Goal: Find specific page/section: Find specific page/section

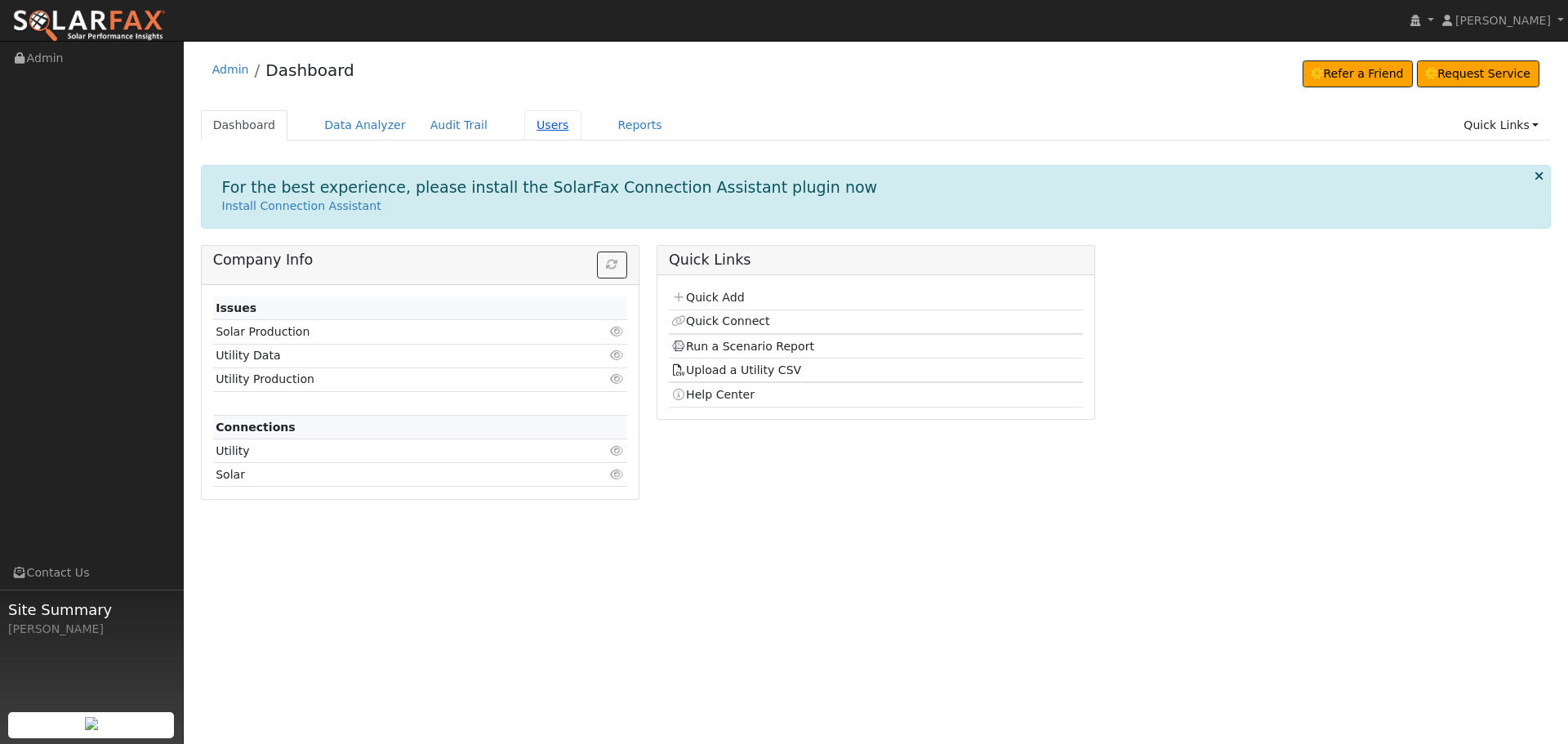
click at [540, 127] on link "Users" at bounding box center [553, 125] width 57 height 30
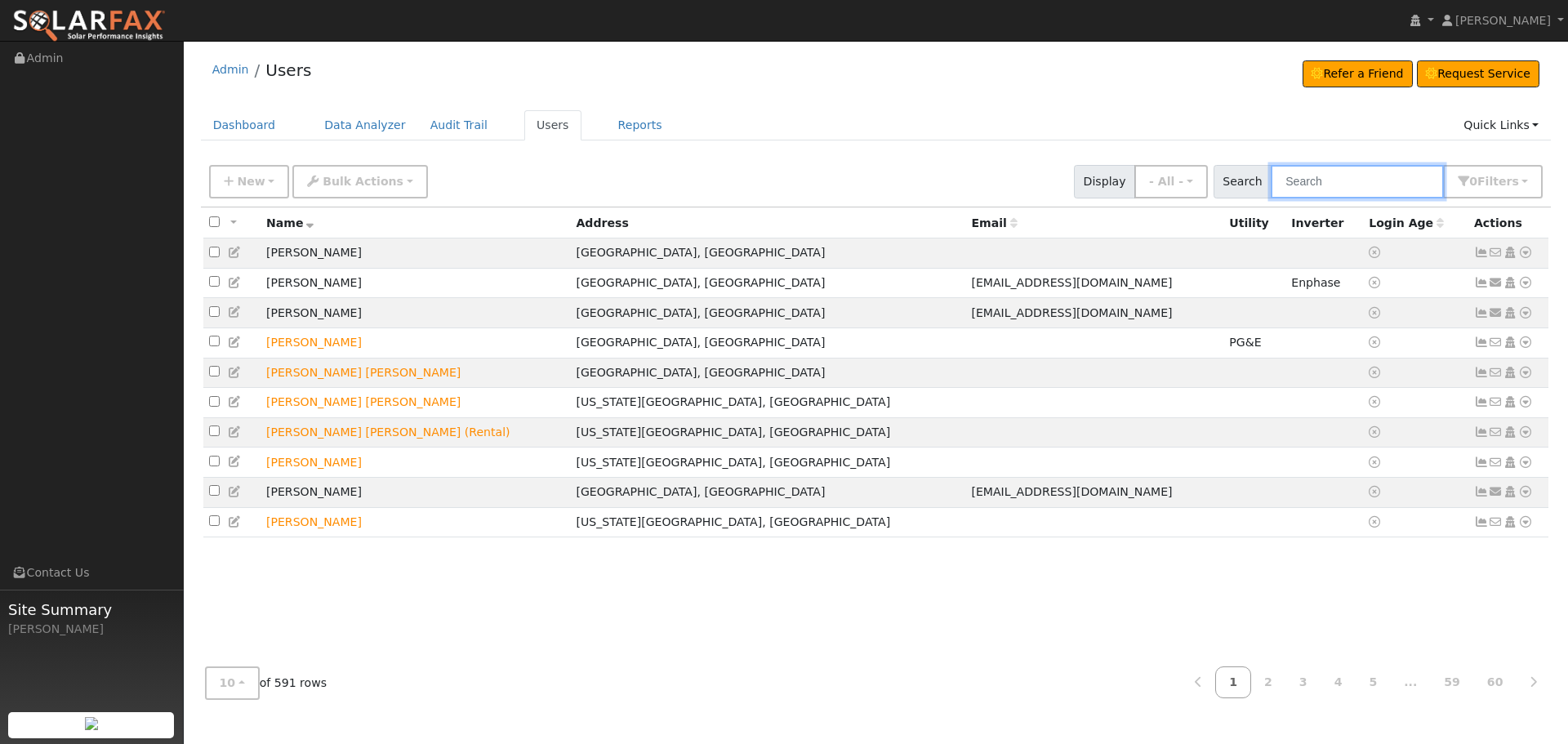
click at [1357, 184] on input "text" at bounding box center [1358, 181] width 174 height 34
type input "[PERSON_NAME]"
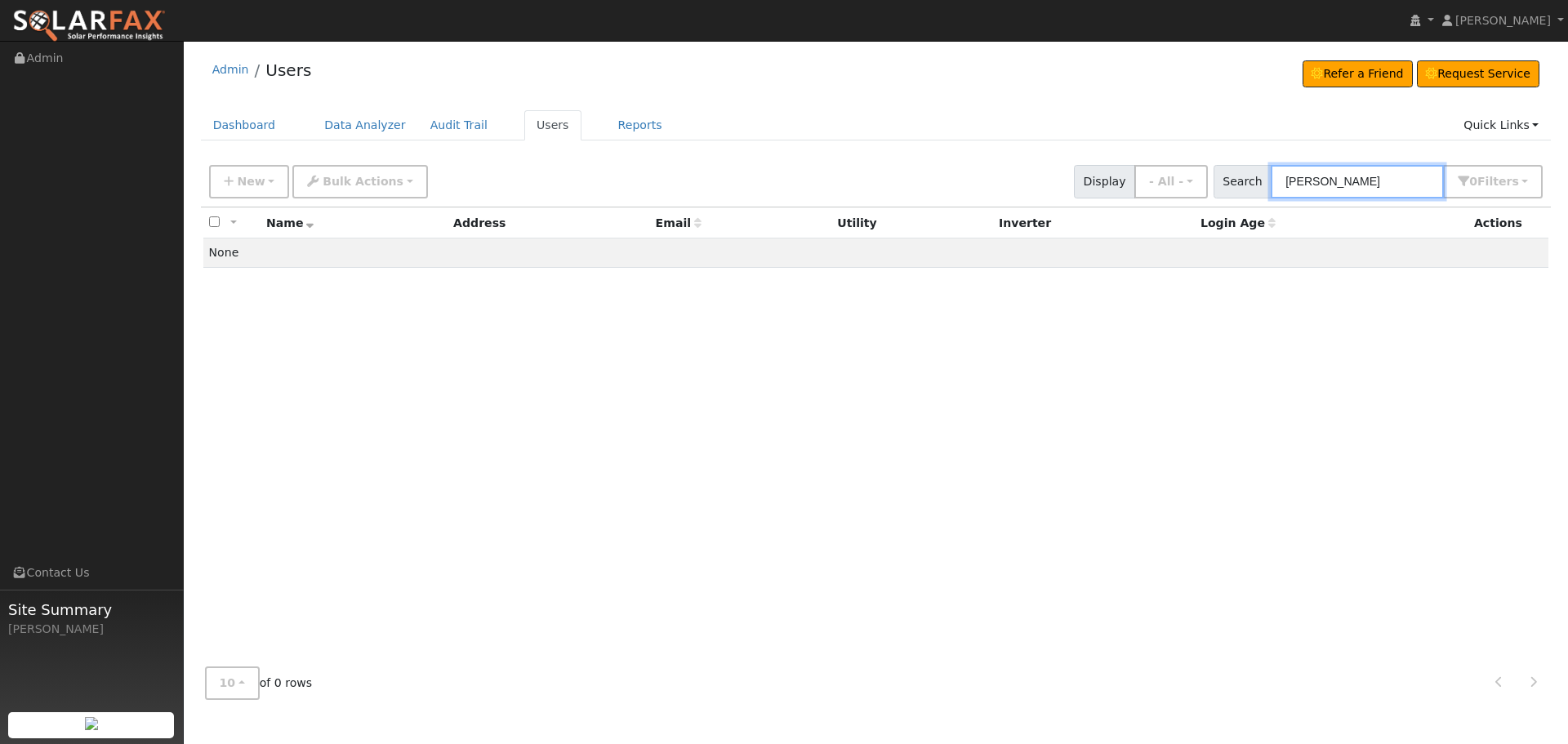
drag, startPoint x: 1332, startPoint y: 187, endPoint x: 1284, endPoint y: 182, distance: 48.3
click at [1284, 182] on input "[PERSON_NAME]" at bounding box center [1358, 181] width 174 height 34
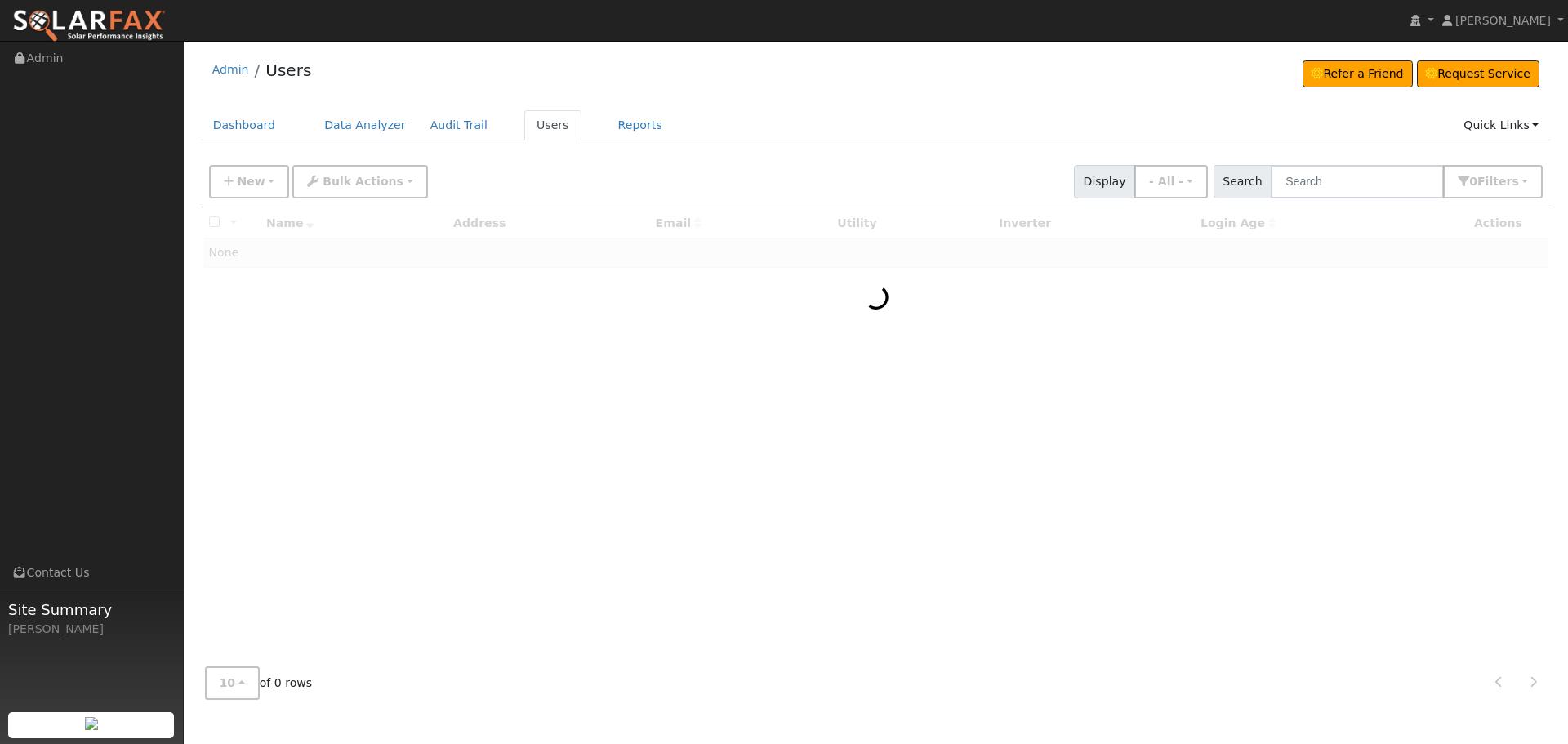
click at [1076, 86] on div "Admin Users Refer a Friend Request Service Refer a Friend Request Service" at bounding box center [876, 74] width 1351 height 49
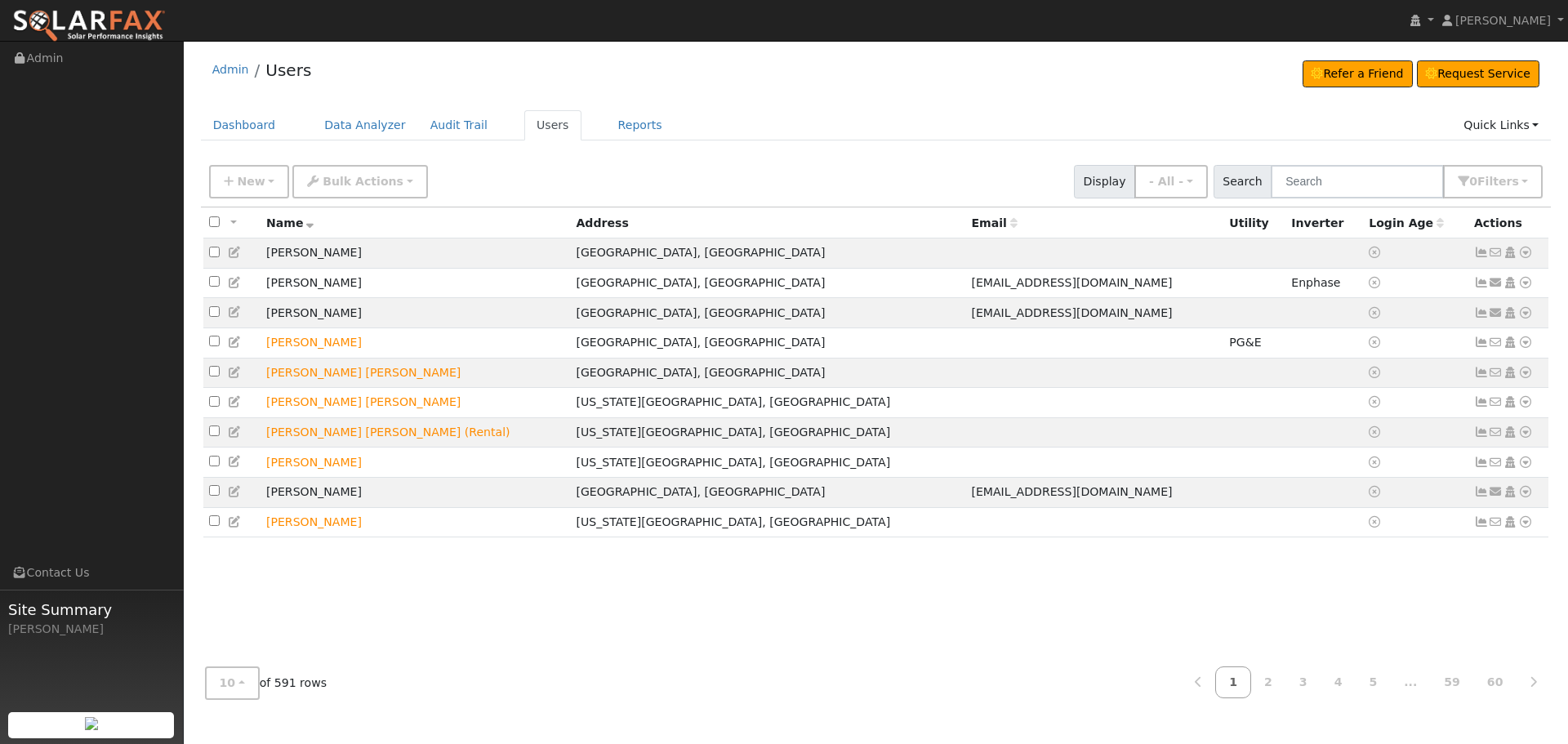
click at [528, 187] on div "New Add User Quick Add Quick Connect Quick Convert Lead Bulk Actions Send Email…" at bounding box center [876, 178] width 1340 height 39
click at [613, 87] on div "Admin Users Refer a Friend Request Service Refer a Friend Request Service" at bounding box center [876, 74] width 1351 height 49
click at [353, 63] on div "Admin Users Refer a Friend Request Service Refer a Friend Request Service" at bounding box center [876, 74] width 1351 height 49
click at [522, 64] on div "Admin Users Refer a Friend Request Service Refer a Friend Request Service" at bounding box center [876, 74] width 1351 height 49
click at [616, 75] on div "Admin Users Refer a Friend Request Service Refer a Friend Request Service" at bounding box center [876, 74] width 1351 height 49
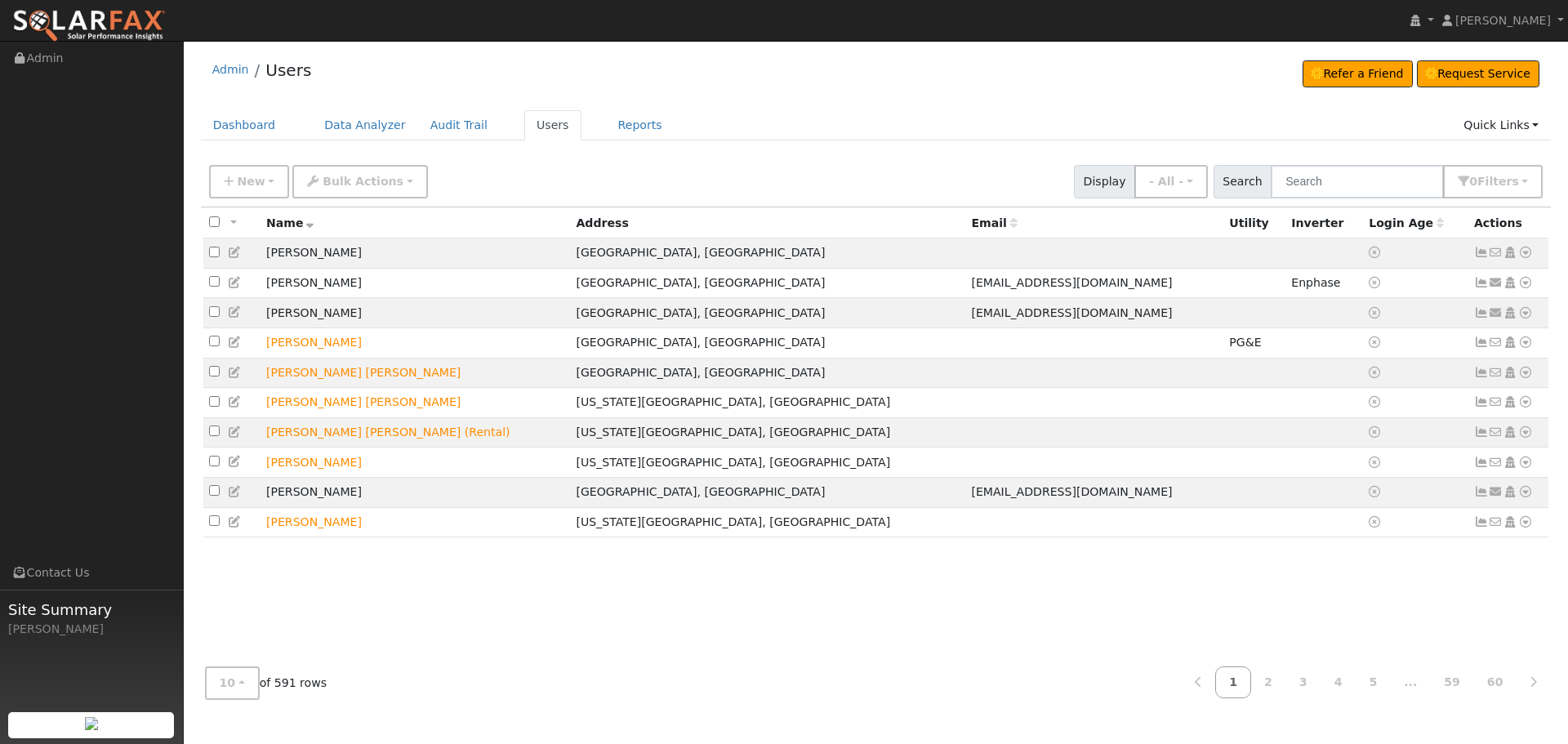
click at [718, 80] on div "Admin Users Refer a Friend Request Service Refer a Friend Request Service" at bounding box center [876, 74] width 1351 height 49
click at [692, 81] on div "Admin Users Refer a Friend Request Service Refer a Friend Request Service" at bounding box center [876, 74] width 1351 height 49
click at [527, 75] on div "Admin Users Refer a Friend Request Service Refer a Friend Request Service" at bounding box center [876, 74] width 1351 height 49
click at [527, 68] on div "Admin Users Refer a Friend Request Service Refer a Friend Request Service" at bounding box center [876, 74] width 1351 height 49
click at [527, 66] on div "Admin Users Refer a Friend Request Service Refer a Friend Request Service" at bounding box center [876, 74] width 1351 height 49
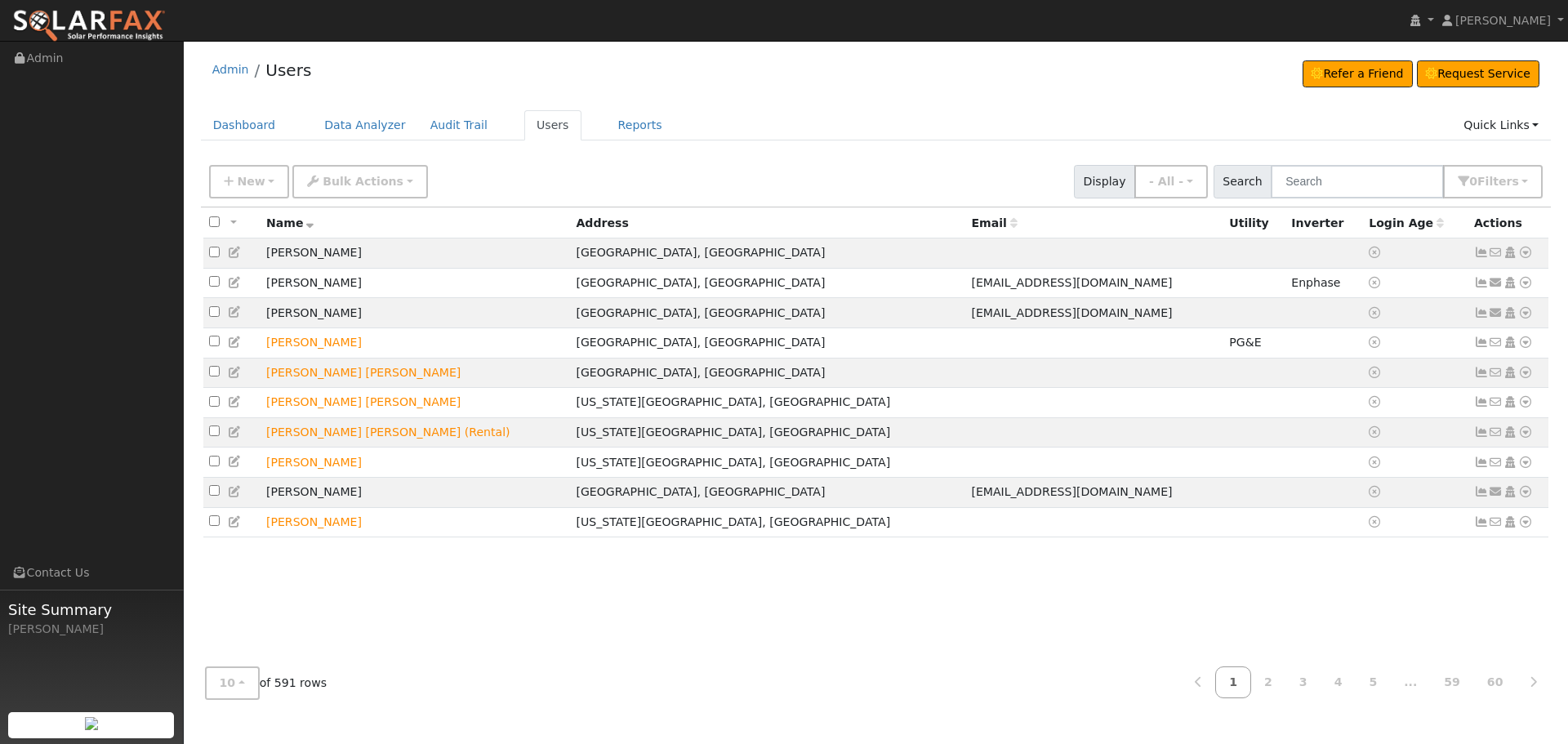
click at [443, 64] on div "Admin Users Refer a Friend Request Service Refer a Friend Request Service" at bounding box center [876, 74] width 1351 height 49
click at [583, 69] on div "Admin Users Refer a Friend Request Service Refer a Friend Request Service" at bounding box center [876, 74] width 1351 height 49
click at [671, 70] on div "Admin Users Refer a Friend Request Service Refer a Friend Request Service" at bounding box center [876, 74] width 1351 height 49
click at [546, 73] on div "Admin Users Refer a Friend Request Service Refer a Friend Request Service" at bounding box center [876, 74] width 1351 height 49
click at [428, 71] on div "Admin Users Refer a Friend Request Service Refer a Friend Request Service" at bounding box center [876, 74] width 1351 height 49
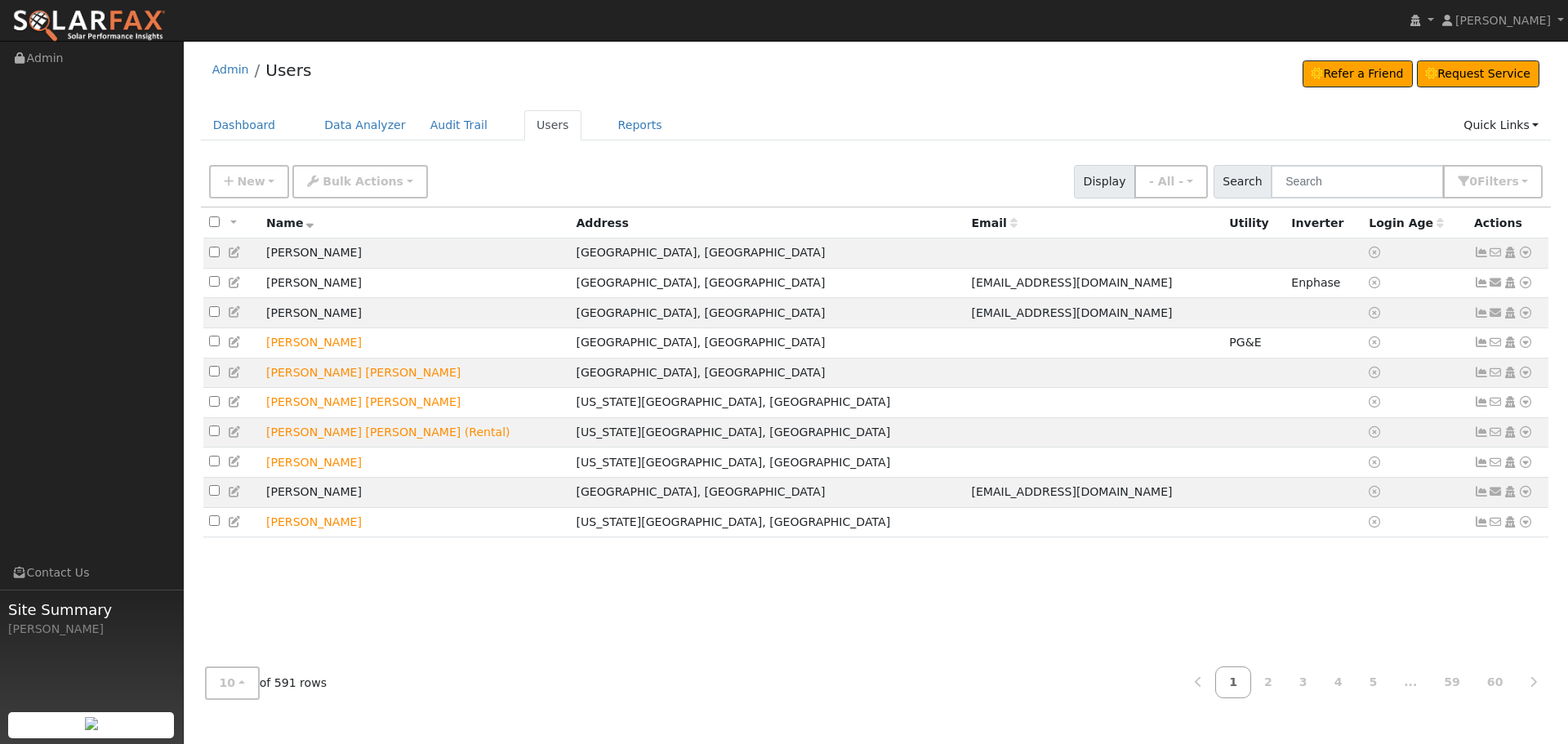
click at [618, 59] on div "Admin Users Refer a Friend Request Service Refer a Friend Request Service" at bounding box center [876, 74] width 1351 height 49
click at [536, 72] on div "Admin Users Refer a Friend Request Service Refer a Friend Request Service" at bounding box center [876, 74] width 1351 height 49
click at [386, 71] on div "Admin Users Refer a Friend Request Service Refer a Friend Request Service" at bounding box center [876, 74] width 1351 height 49
click at [387, 73] on div "Admin Users Refer a Friend Request Service Refer a Friend Request Service" at bounding box center [876, 74] width 1351 height 49
drag, startPoint x: 383, startPoint y: 59, endPoint x: 362, endPoint y: 62, distance: 21.2
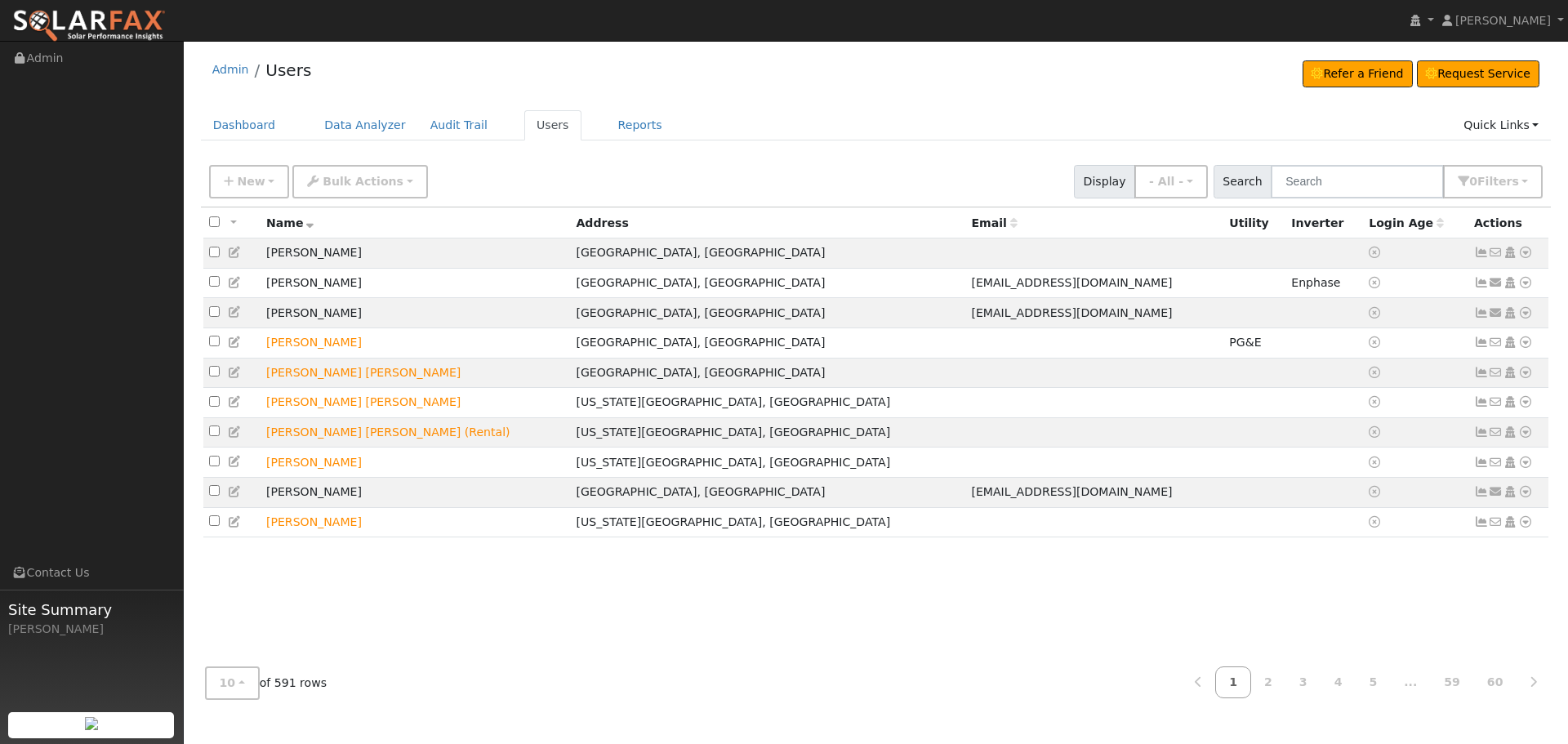
click at [362, 61] on div "Admin Users Refer a Friend Request Service Refer a Friend Request Service" at bounding box center [876, 74] width 1351 height 49
drag, startPoint x: 190, startPoint y: 50, endPoint x: 406, endPoint y: 54, distance: 216.0
click at [404, 54] on div "User Profile First name Last name Email Email Notifications No Emails No Emails…" at bounding box center [877, 392] width 1385 height 703
click at [414, 62] on div "Admin Users Refer a Friend Request Service Refer a Friend Request Service" at bounding box center [876, 74] width 1351 height 49
click at [409, 61] on div "Admin Users Refer a Friend Request Service Refer a Friend Request Service" at bounding box center [876, 74] width 1351 height 49
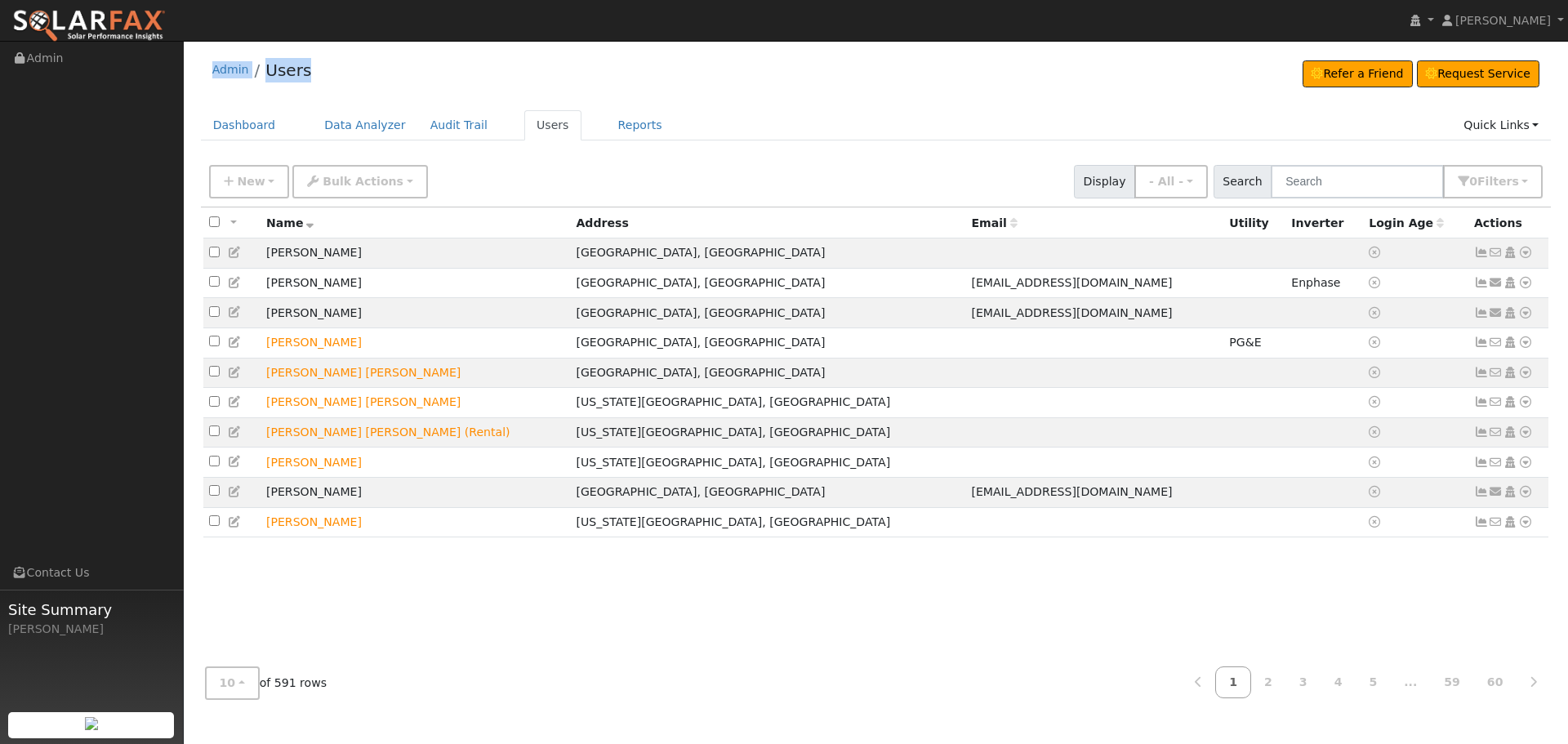
drag, startPoint x: 190, startPoint y: 52, endPoint x: 363, endPoint y: 54, distance: 173.0
click at [363, 54] on div "User Profile First name Last name Email Email Notifications No Emails No Emails…" at bounding box center [877, 392] width 1385 height 703
click at [364, 54] on div "Admin Users Refer a Friend Request Service Refer a Friend Request Service" at bounding box center [876, 74] width 1351 height 49
click at [355, 50] on div "Admin Users Refer a Friend Request Service Refer a Friend Request Service" at bounding box center [876, 74] width 1351 height 49
click at [508, 72] on div "Admin Users Refer a Friend Request Service Refer a Friend Request Service" at bounding box center [876, 74] width 1351 height 49
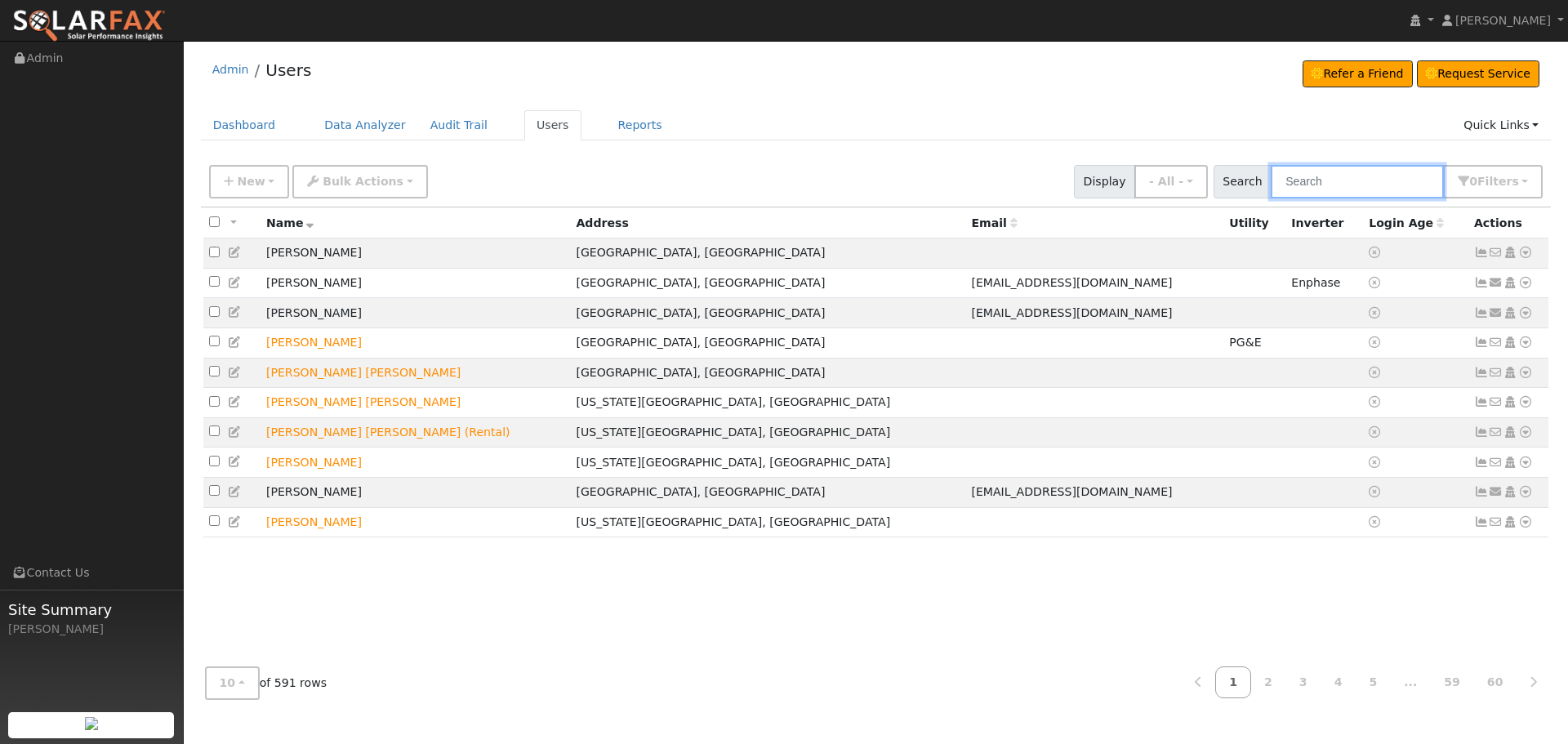
click at [1408, 170] on input "text" at bounding box center [1358, 181] width 174 height 34
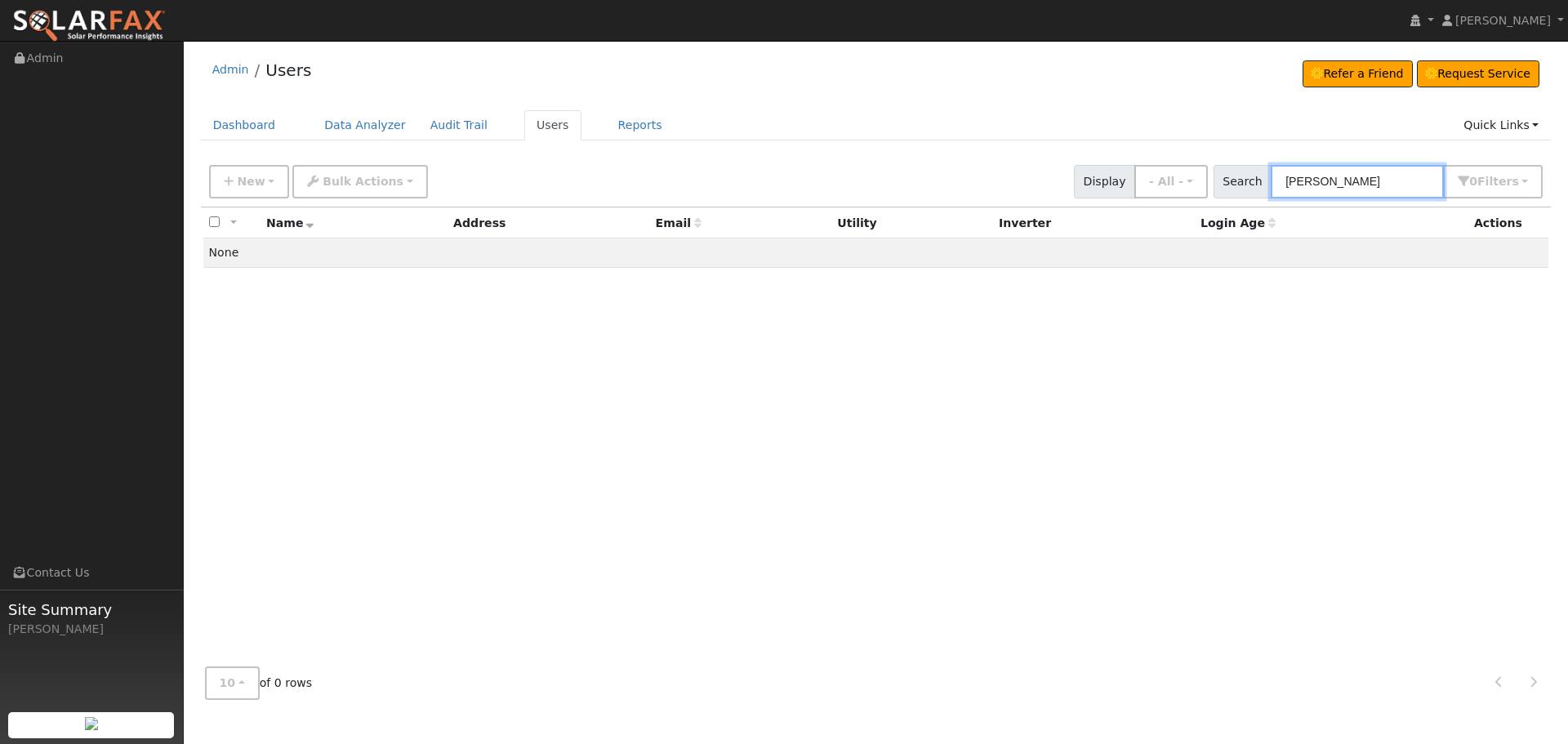
type input "[PERSON_NAME]"
click at [1002, 78] on div "Admin Users Refer a Friend Request Service Refer a Friend Request Service" at bounding box center [876, 74] width 1351 height 49
